Goal: Task Accomplishment & Management: Complete application form

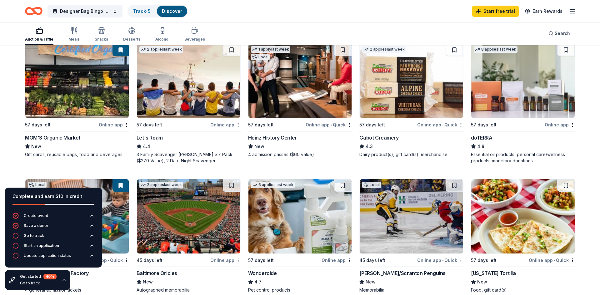
scroll to position [343, 0]
click at [370, 140] on div "Cabot Creamery" at bounding box center [379, 138] width 39 height 8
click at [488, 138] on div "doTERRA" at bounding box center [481, 138] width 21 height 8
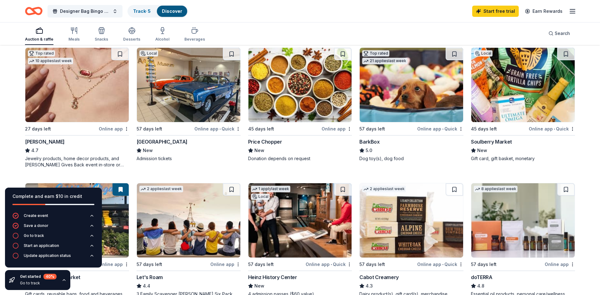
scroll to position [208, 0]
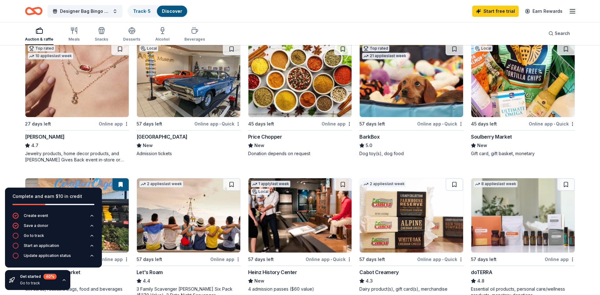
click at [55, 78] on img at bounding box center [76, 80] width 103 height 74
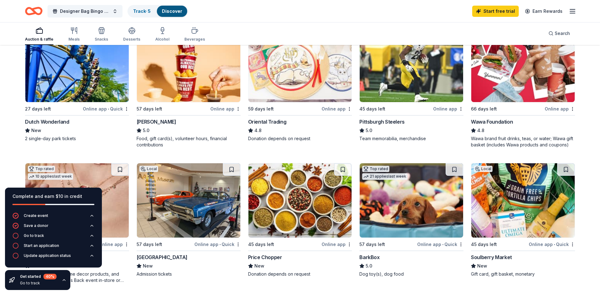
scroll to position [80, 0]
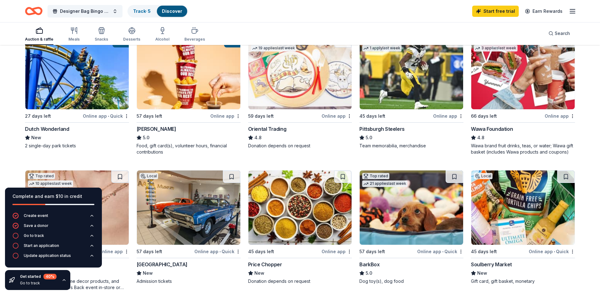
click at [285, 204] on img at bounding box center [300, 208] width 103 height 74
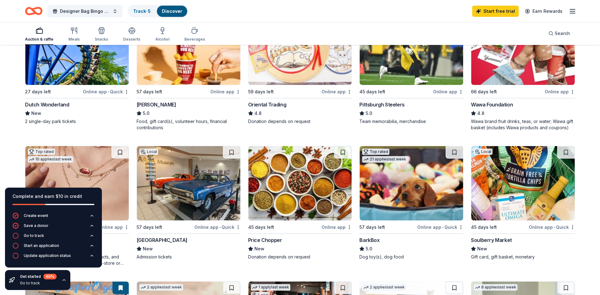
scroll to position [105, 0]
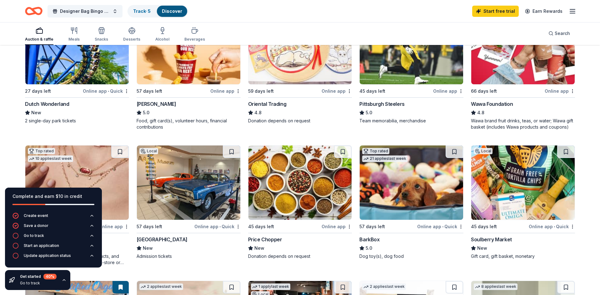
click at [520, 190] on img at bounding box center [523, 183] width 103 height 74
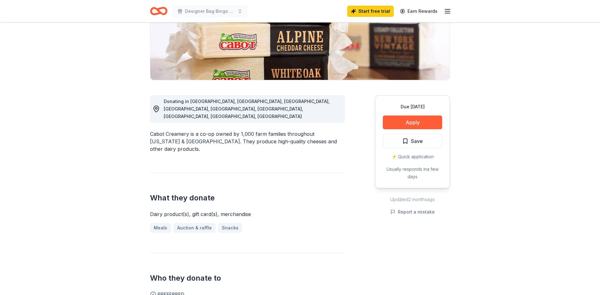
scroll to position [52, 0]
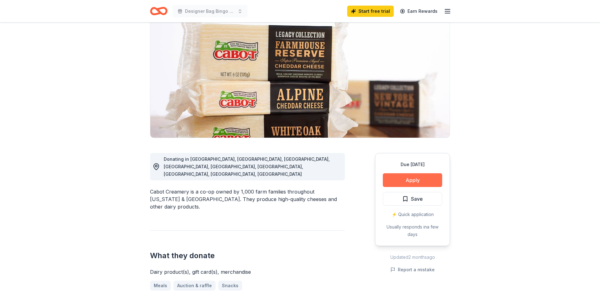
click at [414, 181] on button "Apply" at bounding box center [412, 181] width 59 height 14
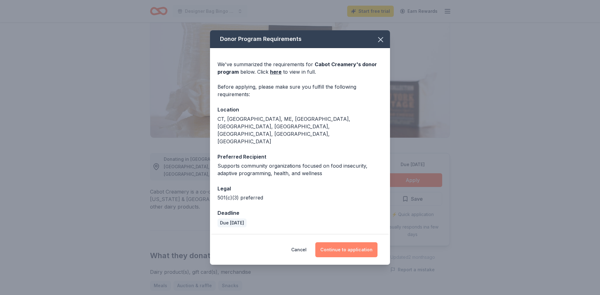
click at [353, 243] on button "Continue to application" at bounding box center [346, 250] width 62 height 15
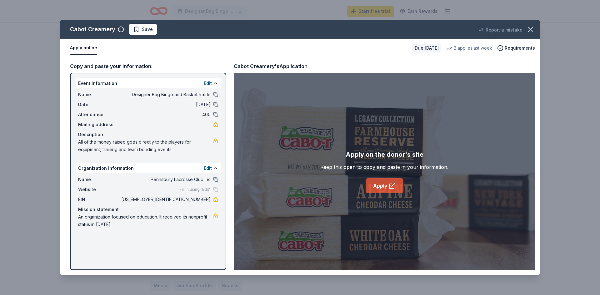
click at [375, 188] on link "Apply" at bounding box center [385, 186] width 38 height 15
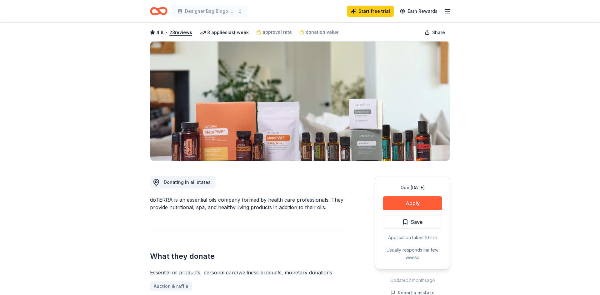
scroll to position [43, 0]
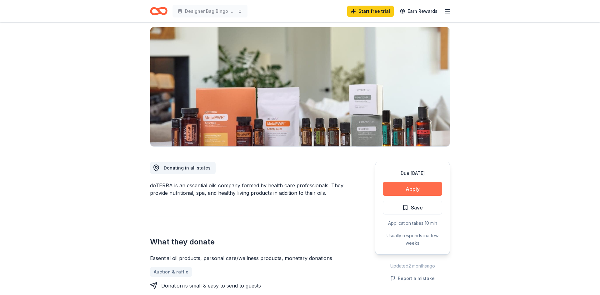
click at [414, 188] on button "Apply" at bounding box center [412, 189] width 59 height 14
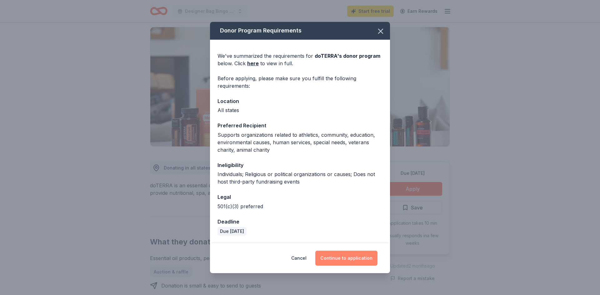
click at [346, 260] on button "Continue to application" at bounding box center [346, 258] width 62 height 15
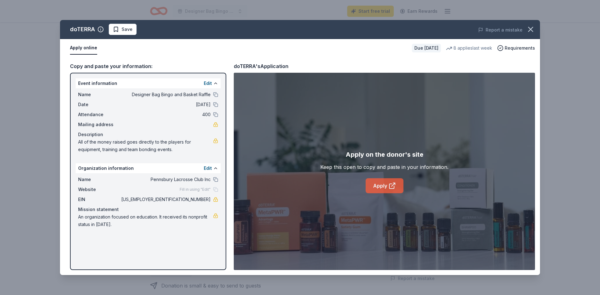
click at [396, 189] on link "Apply" at bounding box center [385, 186] width 38 height 15
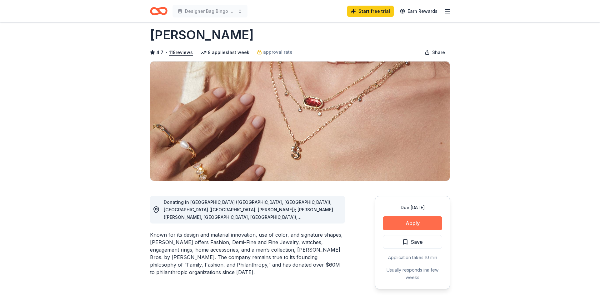
scroll to position [64, 0]
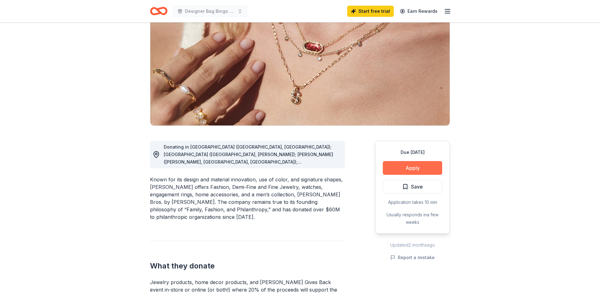
click at [412, 166] on button "Apply" at bounding box center [412, 168] width 59 height 14
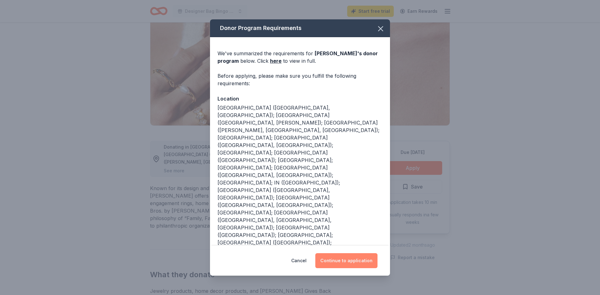
click at [340, 262] on button "Continue to application" at bounding box center [346, 261] width 62 height 15
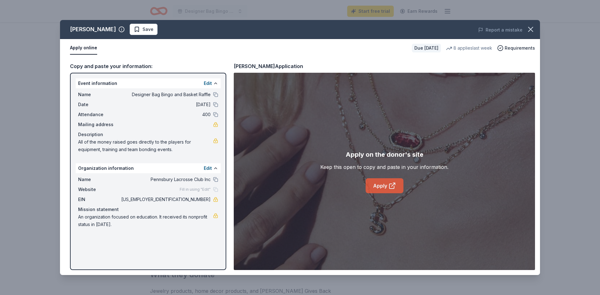
click at [381, 190] on link "Apply" at bounding box center [385, 186] width 38 height 15
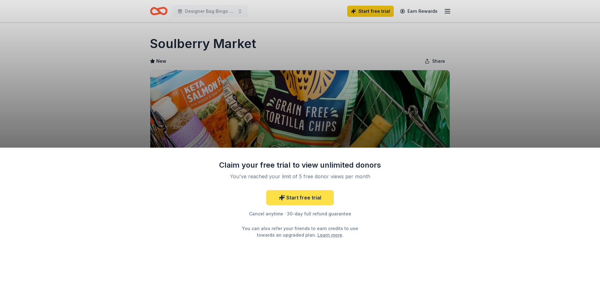
click at [313, 196] on link "Start free trial" at bounding box center [300, 197] width 68 height 15
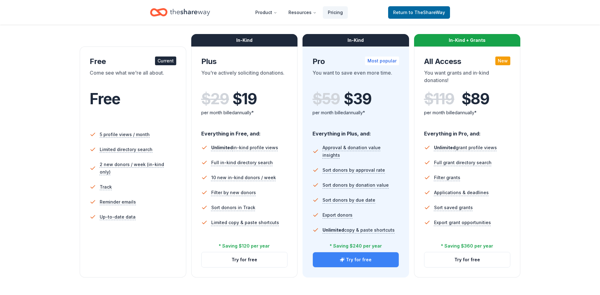
scroll to position [95, 0]
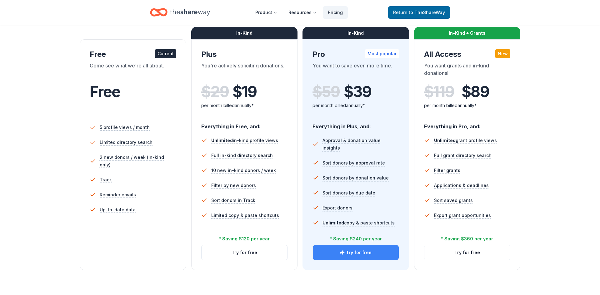
click at [358, 255] on button "Try for free" at bounding box center [356, 252] width 86 height 15
